Goal: Find specific page/section: Find specific page/section

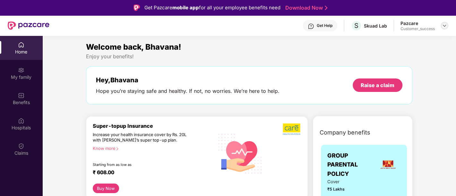
click at [441, 26] on div at bounding box center [445, 26] width 8 height 8
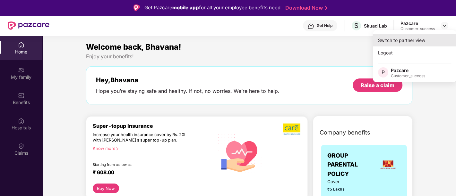
click at [424, 37] on div "Switch to partner view" at bounding box center [414, 40] width 83 height 13
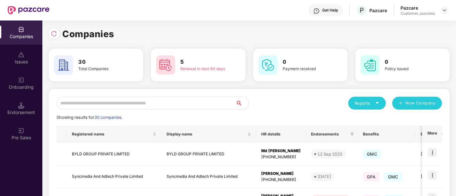
click at [177, 100] on input "text" at bounding box center [145, 103] width 179 height 13
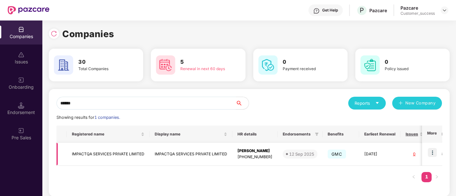
type input "******"
click at [435, 150] on img at bounding box center [432, 152] width 9 height 9
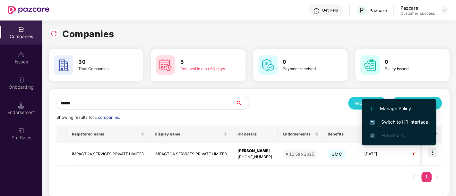
click at [397, 120] on span "Switch to HR interface" at bounding box center [399, 122] width 58 height 7
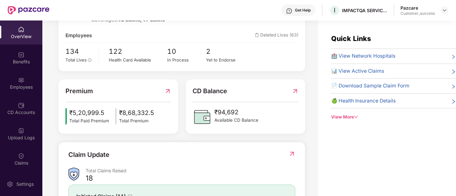
scroll to position [111, 0]
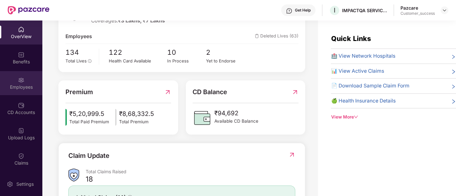
click at [19, 80] on img at bounding box center [21, 80] width 6 height 6
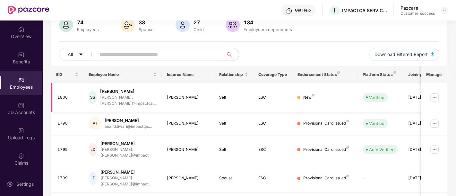
scroll to position [0, 21]
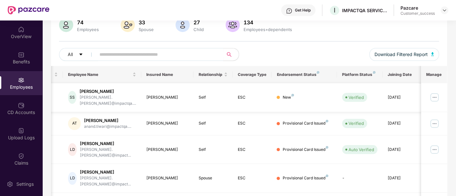
click at [433, 95] on img at bounding box center [434, 97] width 10 height 10
click at [314, 95] on div "New" at bounding box center [304, 98] width 55 height 6
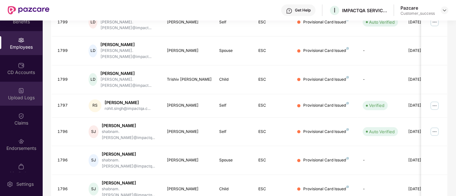
scroll to position [41, 0]
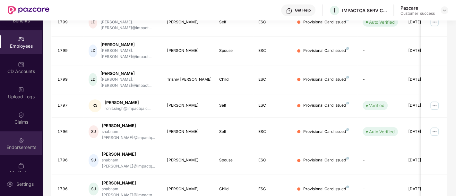
click at [21, 133] on div "Endorsements" at bounding box center [21, 144] width 42 height 24
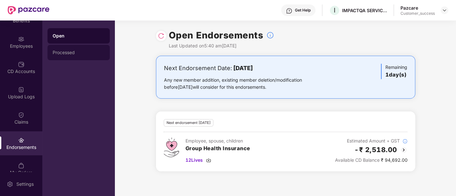
click at [83, 56] on div "Processed" at bounding box center [79, 52] width 62 height 15
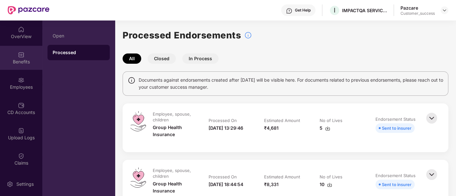
click at [22, 49] on div "Benefits" at bounding box center [21, 58] width 42 height 24
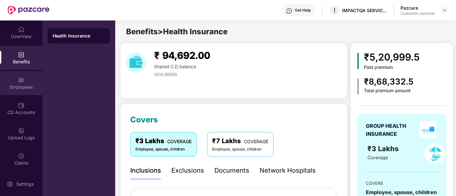
click at [29, 85] on div "Employees" at bounding box center [21, 87] width 42 height 6
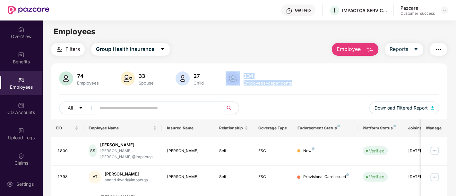
drag, startPoint x: 284, startPoint y: 91, endPoint x: 225, endPoint y: 73, distance: 61.5
click at [225, 73] on div "74 Employees 33 Spouse 27 Child [DEMOGRAPHIC_DATA] Employees+dependents All Dow…" at bounding box center [249, 96] width 396 height 48
click at [273, 95] on div at bounding box center [249, 95] width 380 height 1
click at [396, 107] on span "Download Filtered Report" at bounding box center [401, 108] width 53 height 7
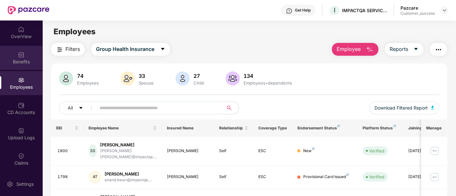
click at [23, 59] on div "Benefits" at bounding box center [21, 62] width 42 height 6
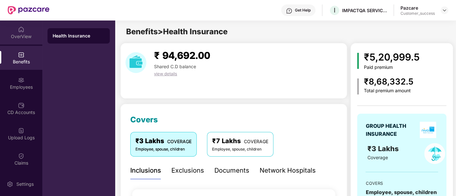
click at [25, 31] on div "OverView" at bounding box center [21, 33] width 42 height 24
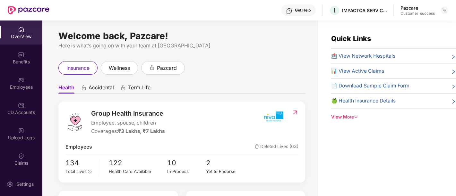
click at [108, 85] on span "Accidental" at bounding box center [101, 88] width 25 height 9
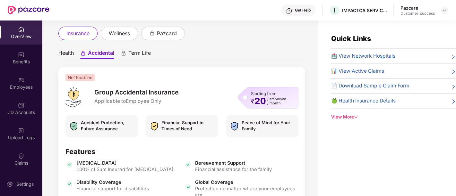
scroll to position [36, 0]
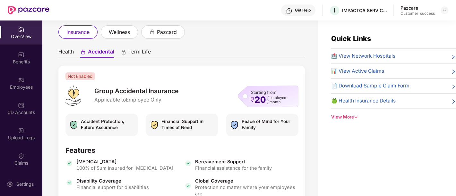
click at [68, 53] on span "Health" at bounding box center [65, 52] width 15 height 9
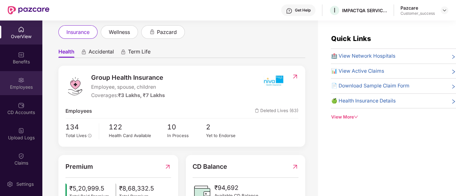
click at [23, 87] on div "Employees" at bounding box center [21, 87] width 42 height 6
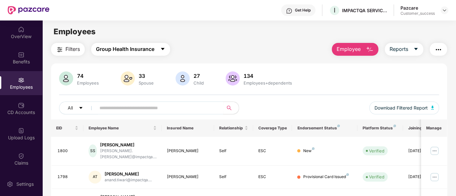
click at [139, 48] on span "Group Health Insurance" at bounding box center [125, 49] width 58 height 8
click at [201, 42] on main "Employees Filters Group Health Insurance Employee Reports 74 Employees 33 Spous…" at bounding box center [248, 119] width 413 height 196
click at [444, 10] on img at bounding box center [444, 10] width 5 height 5
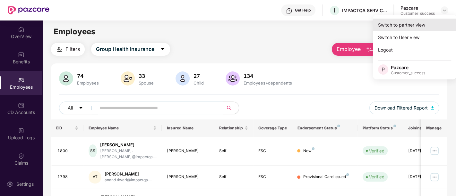
click at [404, 27] on div "Switch to partner view" at bounding box center [414, 25] width 83 height 13
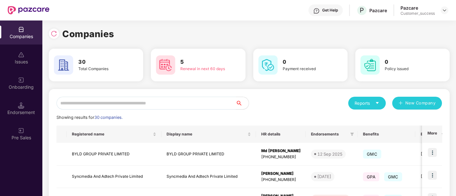
click at [106, 102] on input "text" at bounding box center [145, 103] width 179 height 13
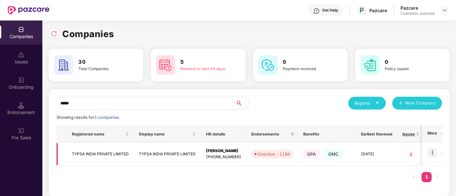
type input "*****"
click at [432, 153] on img at bounding box center [432, 152] width 9 height 9
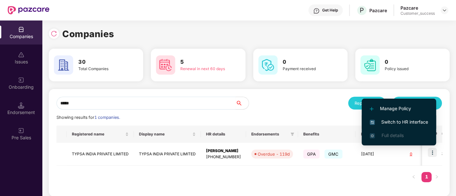
click at [402, 119] on span "Switch to HR interface" at bounding box center [399, 122] width 58 height 7
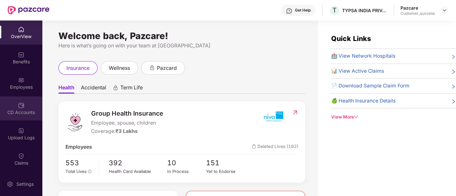
scroll to position [50, 0]
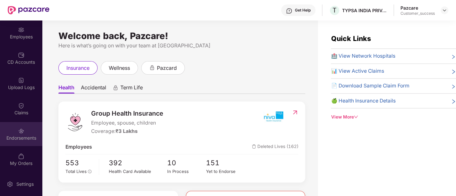
click at [15, 143] on div "Endorsements" at bounding box center [21, 134] width 42 height 24
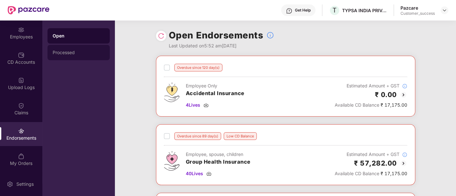
click at [72, 51] on div "Processed" at bounding box center [79, 52] width 52 height 5
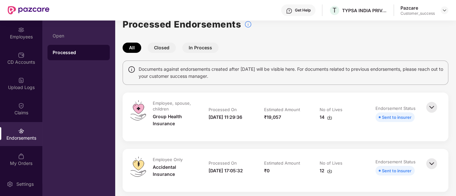
scroll to position [12, 0]
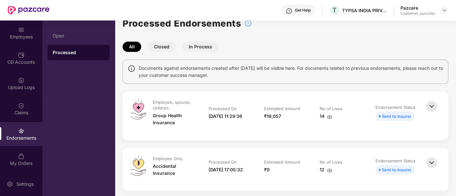
click at [163, 46] on button "Closed" at bounding box center [162, 47] width 28 height 10
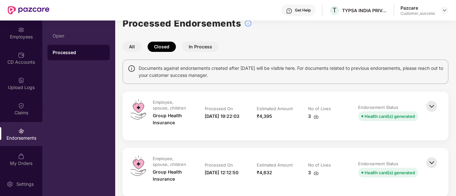
click at [193, 44] on button "In Process" at bounding box center [200, 47] width 36 height 10
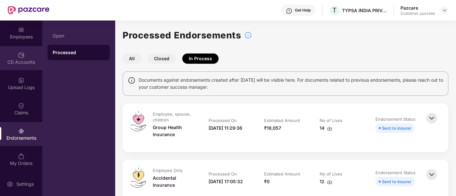
scroll to position [0, 0]
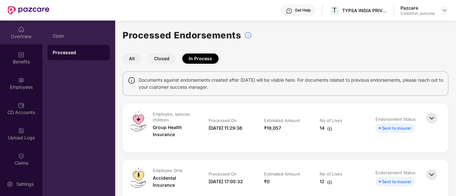
click at [24, 35] on div "OverView" at bounding box center [21, 36] width 42 height 6
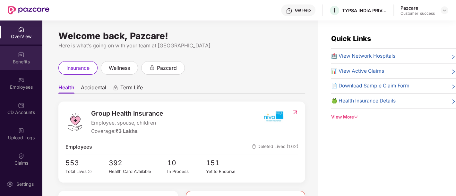
click at [18, 59] on div "Benefits" at bounding box center [21, 62] width 42 height 6
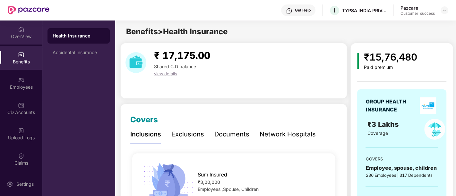
click at [7, 35] on div "OverView" at bounding box center [21, 36] width 42 height 6
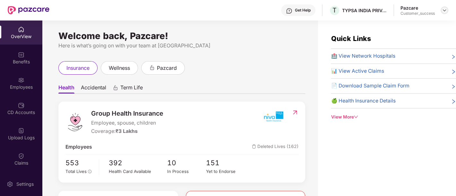
click at [444, 8] on img at bounding box center [444, 10] width 5 height 5
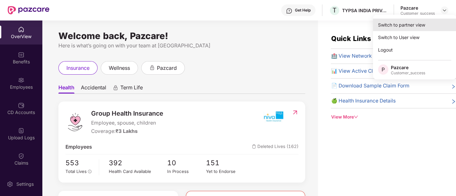
click at [422, 24] on div "Switch to partner view" at bounding box center [414, 25] width 83 height 13
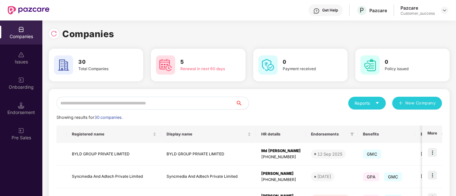
click at [173, 106] on input "text" at bounding box center [145, 103] width 179 height 13
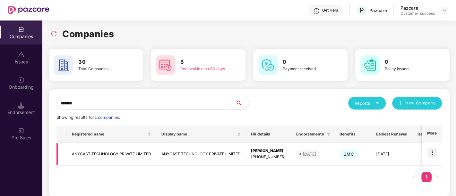
type input "*******"
click at [430, 152] on img at bounding box center [432, 152] width 9 height 9
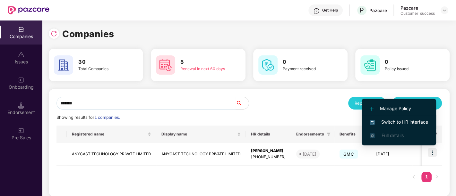
click at [398, 117] on li "Switch to HR interface" at bounding box center [399, 122] width 74 height 13
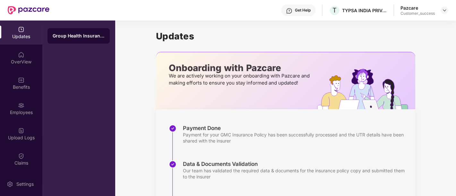
scroll to position [108, 0]
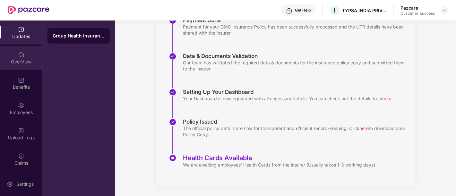
click at [19, 59] on div "OverView" at bounding box center [21, 62] width 42 height 6
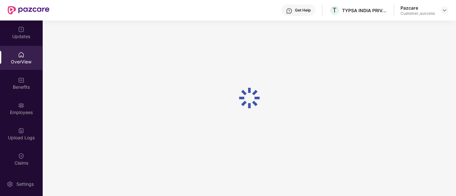
scroll to position [20, 0]
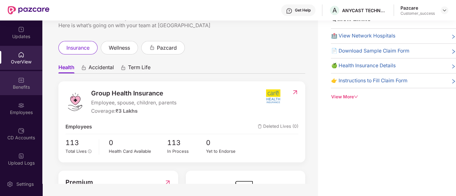
click at [22, 80] on img at bounding box center [21, 80] width 6 height 6
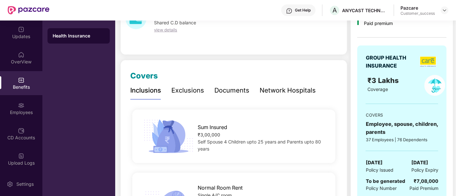
scroll to position [44, 0]
click at [231, 94] on div "Documents" at bounding box center [231, 91] width 35 height 10
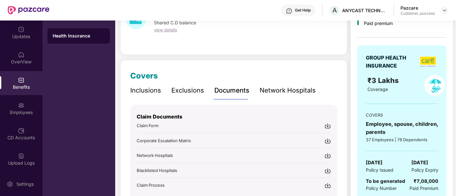
scroll to position [103, 0]
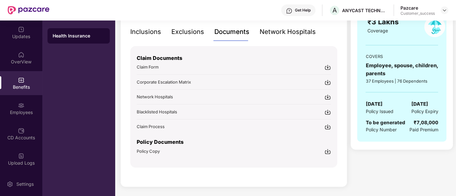
click at [328, 151] on img at bounding box center [327, 152] width 6 height 6
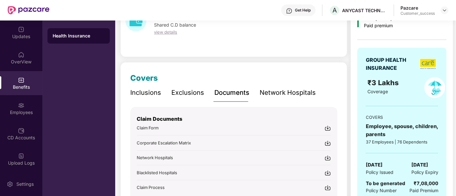
scroll to position [0, 0]
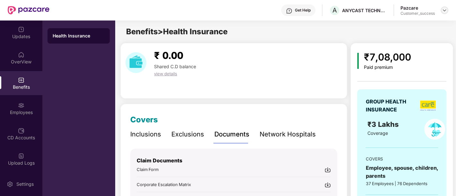
click at [445, 12] on img at bounding box center [444, 10] width 5 height 5
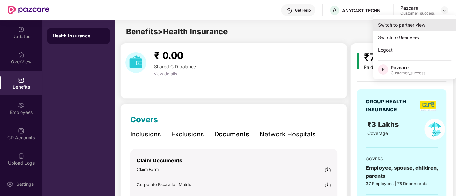
click at [418, 24] on div "Switch to partner view" at bounding box center [414, 25] width 83 height 13
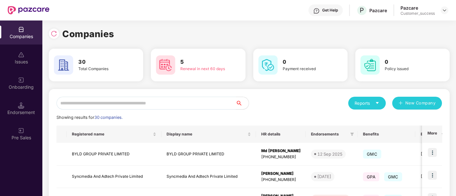
click at [82, 102] on input "text" at bounding box center [145, 103] width 179 height 13
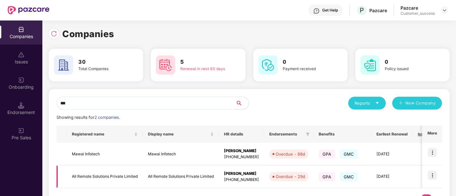
type input "***"
click at [432, 174] on img at bounding box center [432, 175] width 9 height 9
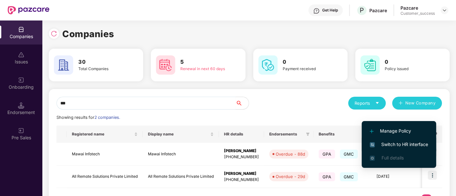
click at [389, 144] on span "Switch to HR interface" at bounding box center [399, 144] width 58 height 7
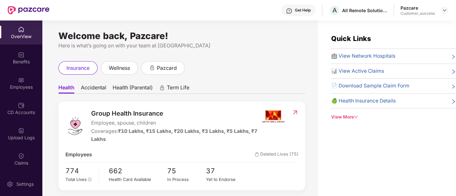
scroll to position [36, 0]
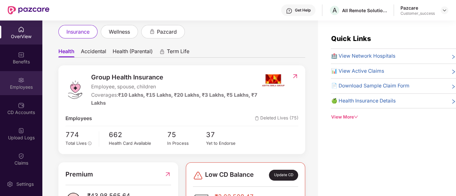
click at [26, 84] on div "Employees" at bounding box center [21, 87] width 42 height 6
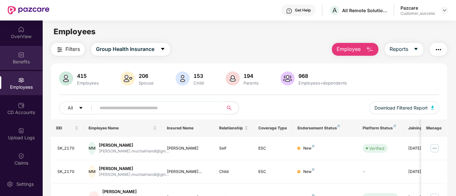
click at [14, 60] on div "Benefits" at bounding box center [21, 62] width 42 height 6
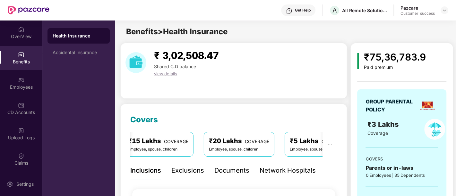
click at [252, 143] on span "COVERAGE" at bounding box center [257, 141] width 24 height 5
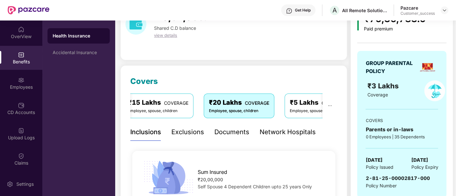
scroll to position [0, 0]
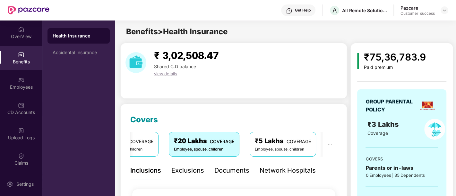
click at [230, 170] on div "Documents" at bounding box center [231, 171] width 35 height 10
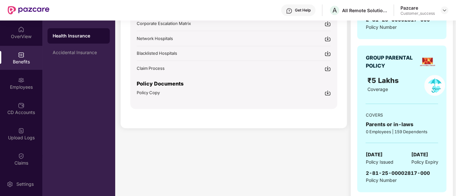
scroll to position [203, 0]
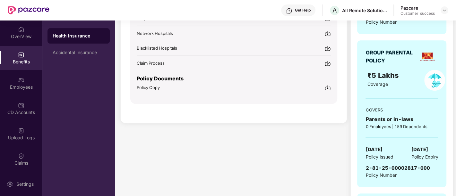
click at [329, 88] on img at bounding box center [327, 88] width 6 height 6
click at [18, 38] on div "OverView" at bounding box center [21, 36] width 42 height 6
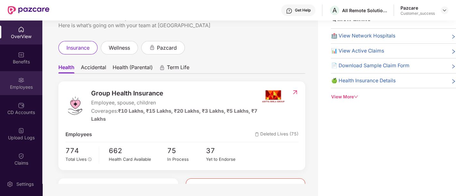
click at [26, 89] on div "Employees" at bounding box center [21, 87] width 42 height 6
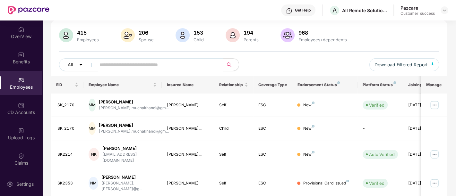
scroll to position [0, 0]
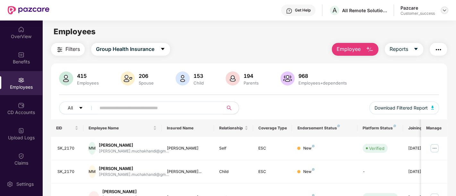
click at [441, 9] on div at bounding box center [445, 10] width 8 height 8
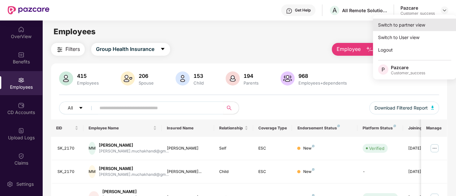
click at [405, 23] on div "Switch to partner view" at bounding box center [414, 25] width 83 height 13
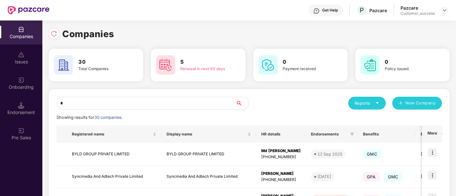
click at [170, 99] on input "*" at bounding box center [145, 103] width 179 height 13
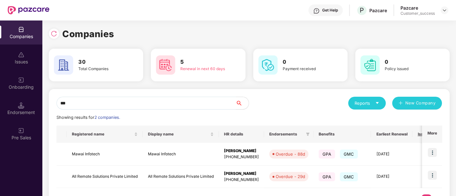
type input "***"
drag, startPoint x: 263, startPoint y: 113, endPoint x: 133, endPoint y: 100, distance: 130.6
click at [133, 100] on div "*** Reports New Company Showing results for 2 companies. Registered name Displa…" at bounding box center [248, 154] width 385 height 115
click at [138, 112] on div "*** Reports New Company Showing results for 2 companies. Registered name Displa…" at bounding box center [248, 154] width 385 height 115
drag, startPoint x: 65, startPoint y: 103, endPoint x: 58, endPoint y: 103, distance: 7.1
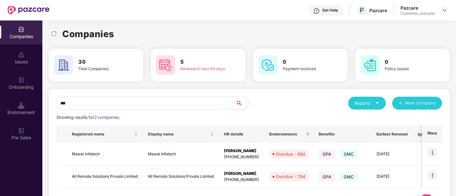
click at [58, 103] on input "***" at bounding box center [145, 103] width 179 height 13
click at [126, 116] on div "Showing results for 2 companies." at bounding box center [248, 118] width 385 height 6
drag, startPoint x: 259, startPoint y: 109, endPoint x: 52, endPoint y: 97, distance: 207.1
click at [52, 97] on div "*** Reports New Company Showing results for 2 companies. Registered name Displa…" at bounding box center [249, 154] width 401 height 130
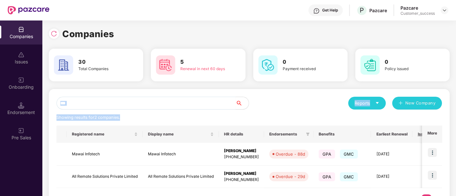
drag, startPoint x: 52, startPoint y: 97, endPoint x: 129, endPoint y: 117, distance: 79.2
click at [129, 117] on div "*** Reports New Company Showing results for 2 companies. Registered name Displa…" at bounding box center [249, 154] width 401 height 130
click at [129, 117] on div "Showing results for 2 companies." at bounding box center [248, 118] width 385 height 6
drag, startPoint x: 129, startPoint y: 117, endPoint x: 51, endPoint y: 101, distance: 78.9
click at [51, 101] on div "*** Reports New Company Showing results for 2 companies. Registered name Displa…" at bounding box center [249, 154] width 401 height 130
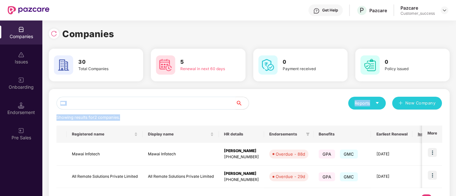
click at [51, 101] on div "*** Reports New Company Showing results for 2 companies. Registered name Displa…" at bounding box center [249, 154] width 401 height 130
drag, startPoint x: 136, startPoint y: 117, endPoint x: 52, endPoint y: 96, distance: 86.6
click at [52, 96] on div "*** Reports New Company Showing results for 2 companies. Registered name Displa…" at bounding box center [249, 154] width 401 height 130
drag, startPoint x: 124, startPoint y: 117, endPoint x: 49, endPoint y: 98, distance: 76.6
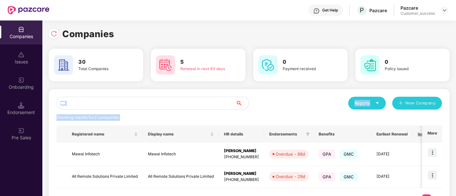
click at [49, 98] on div "*** Reports New Company Showing results for 2 companies. Registered name Displa…" at bounding box center [249, 154] width 401 height 130
drag, startPoint x: 65, startPoint y: 101, endPoint x: 57, endPoint y: 100, distance: 7.7
click at [57, 100] on input "***" at bounding box center [145, 103] width 179 height 13
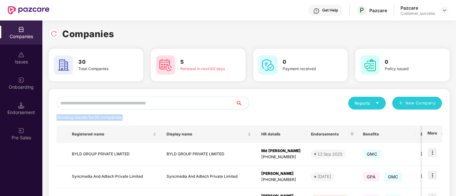
drag, startPoint x: 124, startPoint y: 116, endPoint x: 56, endPoint y: 111, distance: 68.2
drag, startPoint x: 126, startPoint y: 120, endPoint x: 57, endPoint y: 115, distance: 69.6
click at [57, 115] on div "Showing results for 30 companies." at bounding box center [248, 118] width 385 height 6
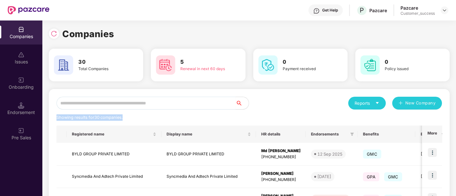
click at [57, 115] on div "Showing results for 30 companies." at bounding box center [89, 118] width 66 height 6
drag, startPoint x: 125, startPoint y: 117, endPoint x: 55, endPoint y: 97, distance: 73.3
drag, startPoint x: 127, startPoint y: 120, endPoint x: 55, endPoint y: 97, distance: 76.4
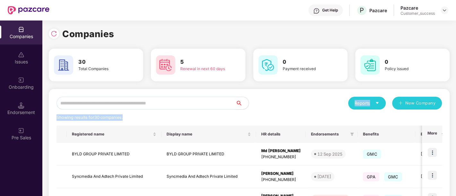
drag, startPoint x: 124, startPoint y: 119, endPoint x: 50, endPoint y: 97, distance: 77.3
